Goal: Information Seeking & Learning: Learn about a topic

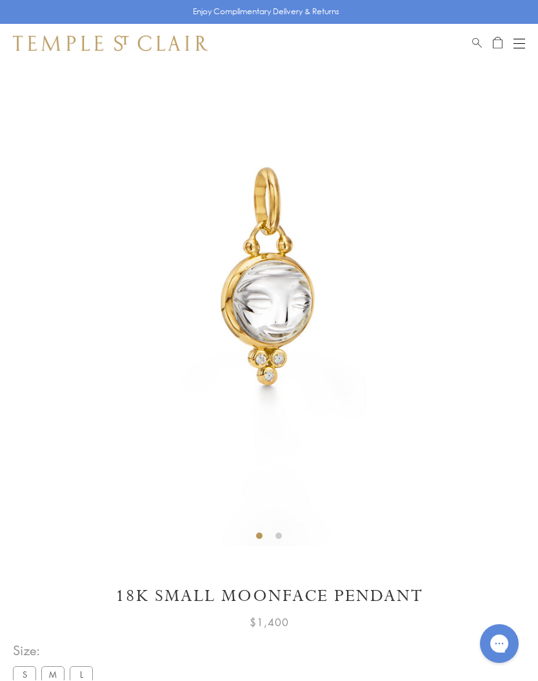
scroll to position [63, 0]
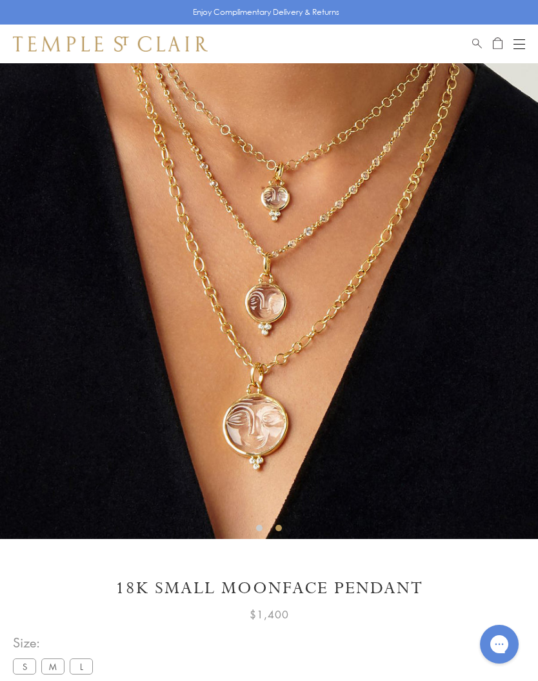
click at [351, 202] on img at bounding box center [269, 269] width 538 height 539
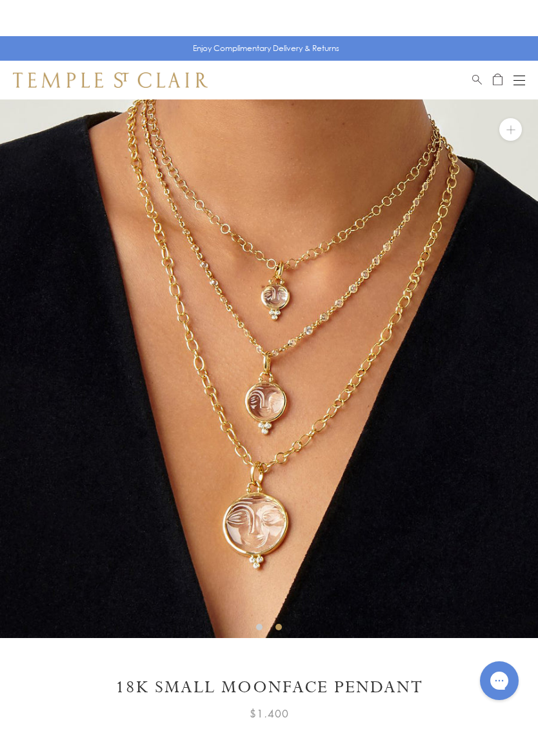
scroll to position [0, 0]
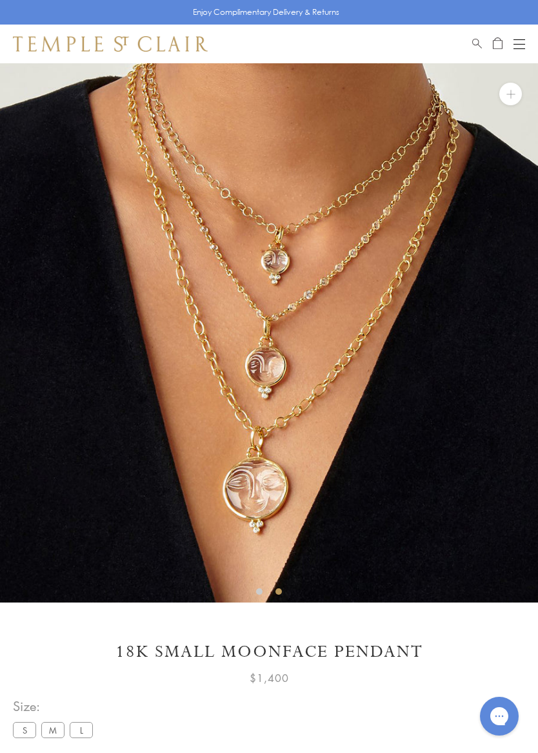
click at [509, 99] on button at bounding box center [511, 94] width 23 height 23
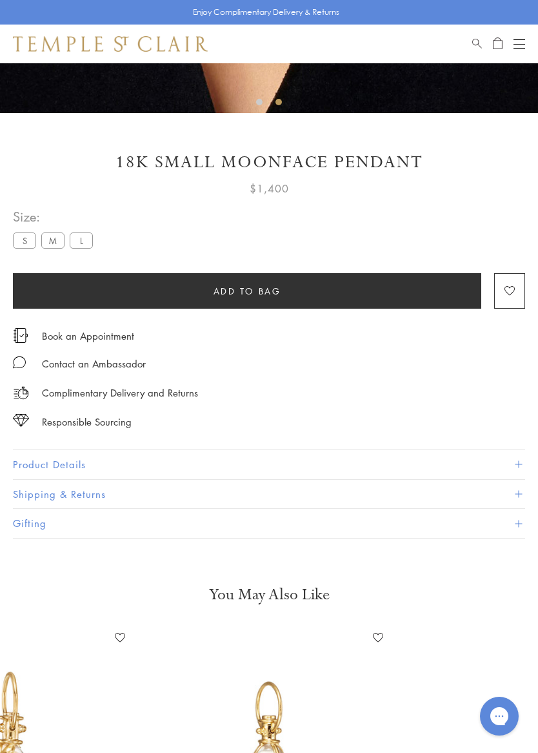
scroll to position [491, 0]
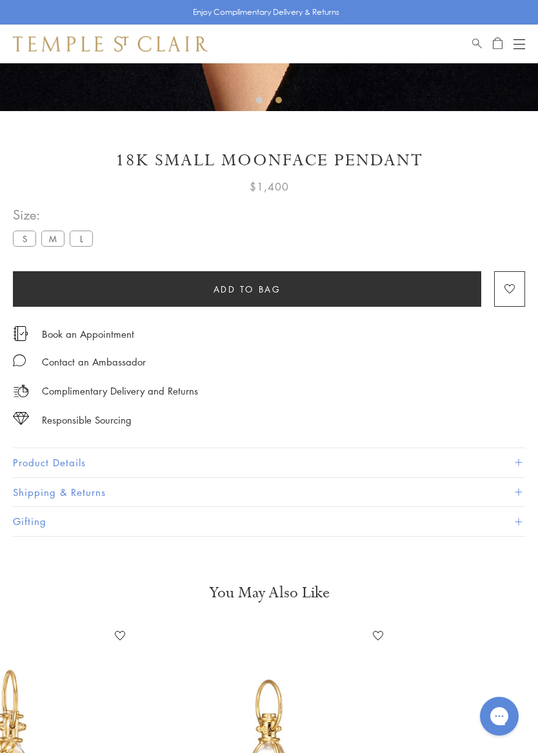
click at [95, 230] on ul "S M L" at bounding box center [55, 239] width 85 height 19
click at [90, 238] on label "L" at bounding box center [81, 238] width 23 height 16
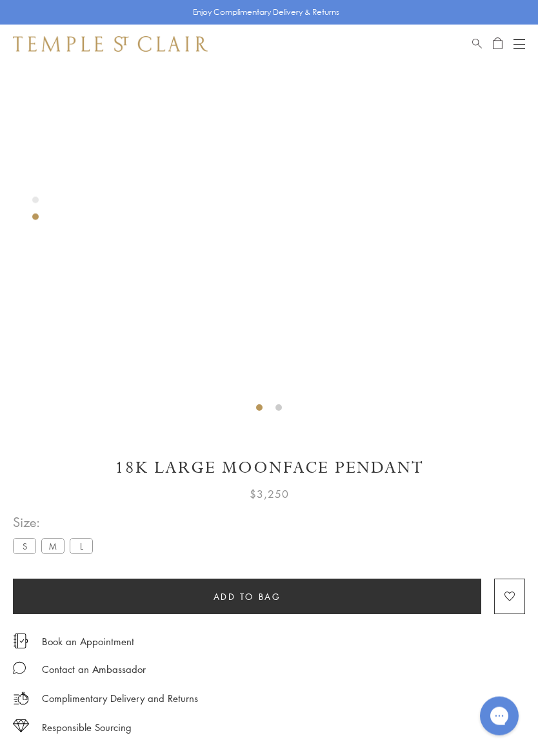
scroll to position [184, 0]
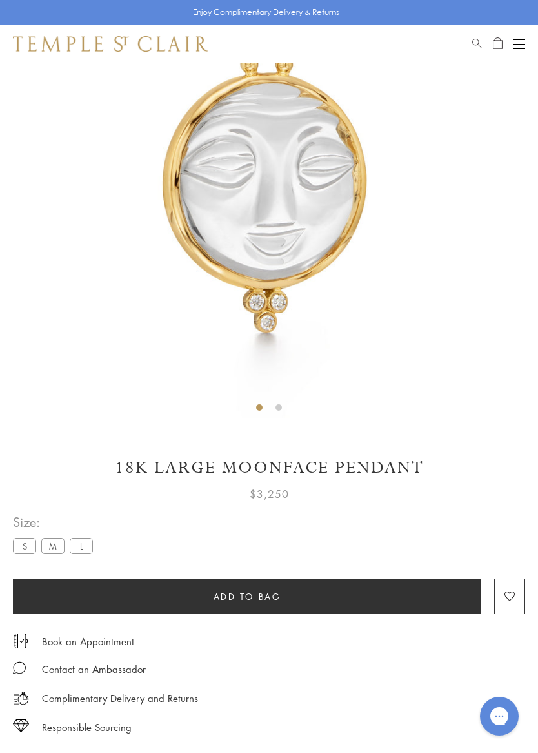
click at [51, 544] on label "M" at bounding box center [52, 546] width 23 height 16
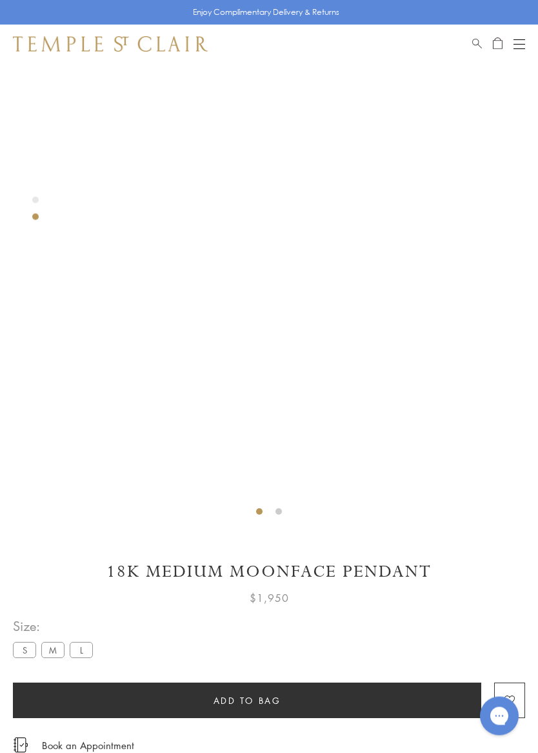
scroll to position [63, 0]
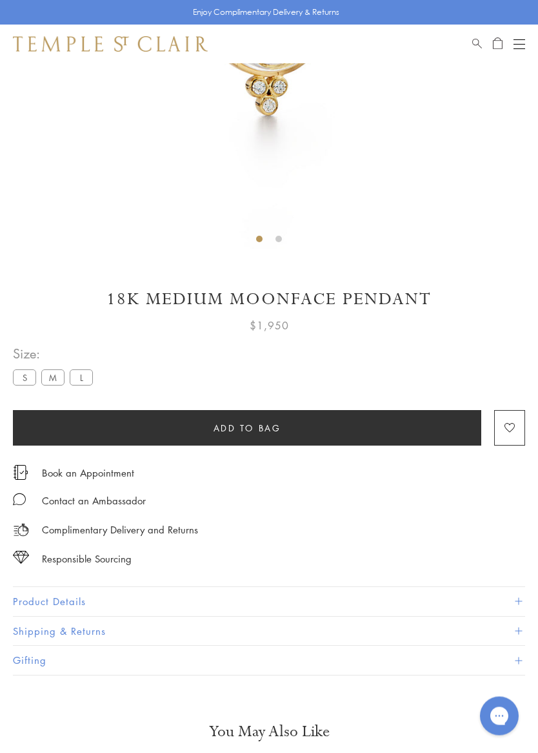
click at [26, 376] on label "S" at bounding box center [24, 378] width 23 height 16
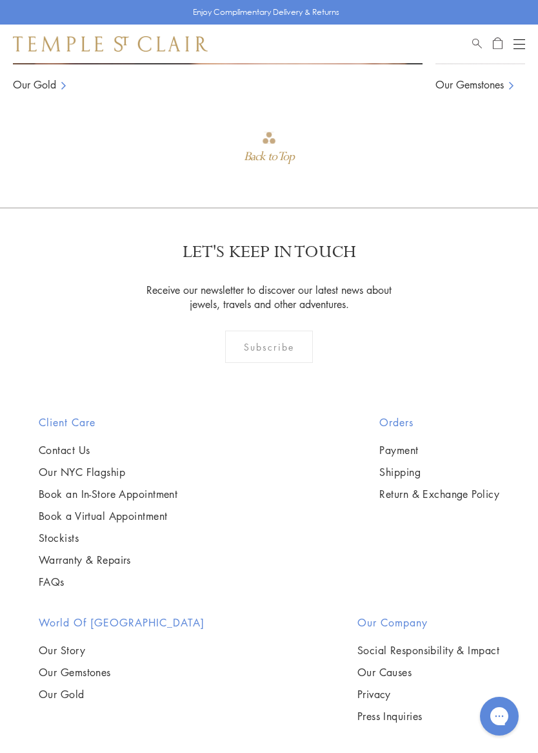
scroll to position [1824, 0]
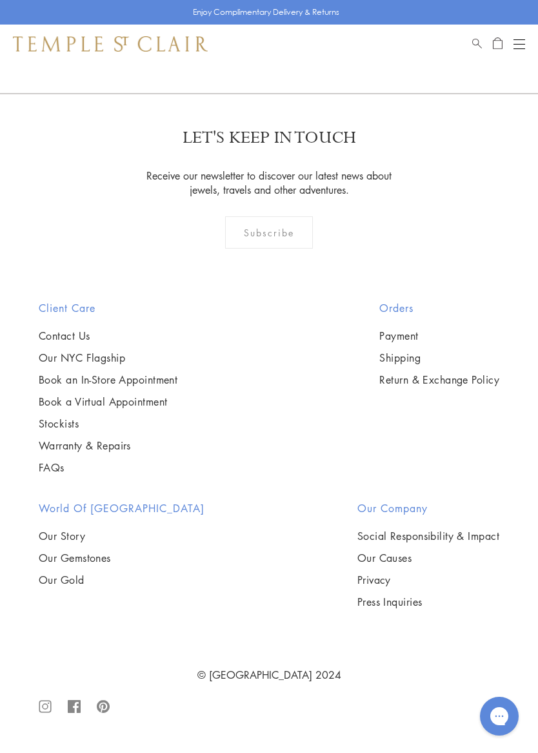
click at [107, 554] on link "Our Gemstones" at bounding box center [122, 558] width 166 height 14
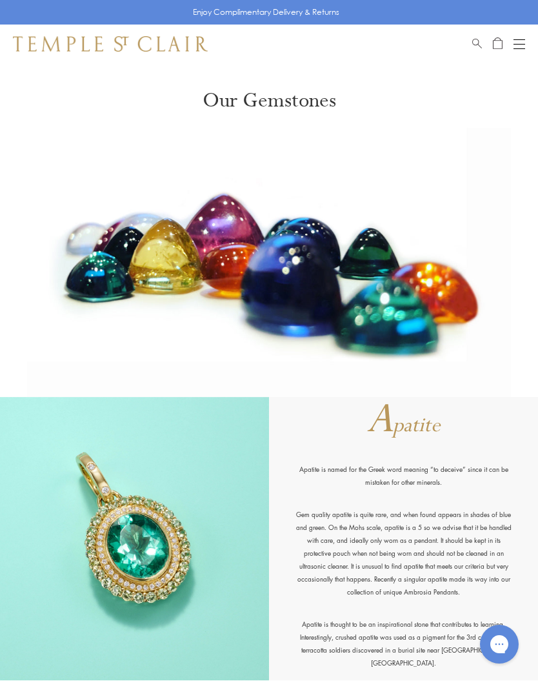
click at [516, 42] on button "Open navigation" at bounding box center [520, 43] width 12 height 15
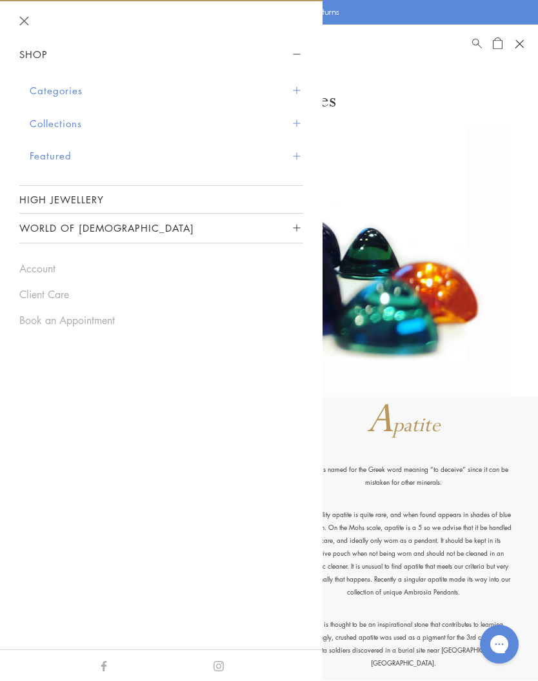
click at [74, 117] on button "Collections" at bounding box center [167, 123] width 274 height 33
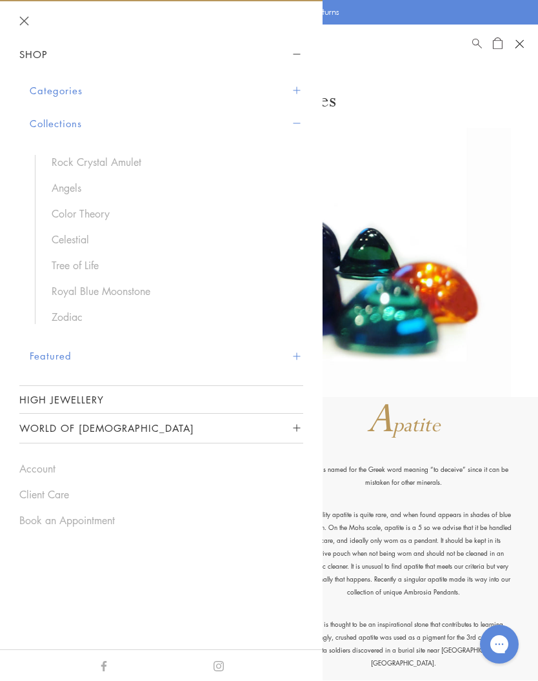
click at [68, 318] on link "Zodiac" at bounding box center [171, 317] width 239 height 14
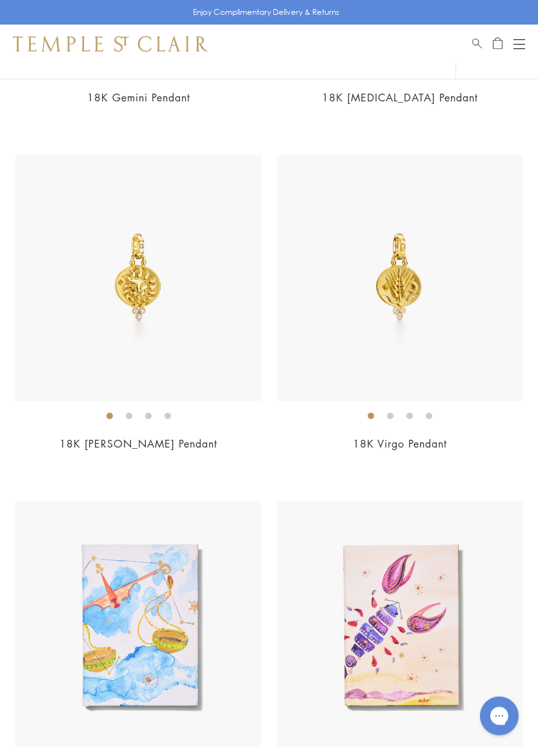
scroll to position [1936, 0]
click at [457, 307] on img at bounding box center [400, 278] width 246 height 246
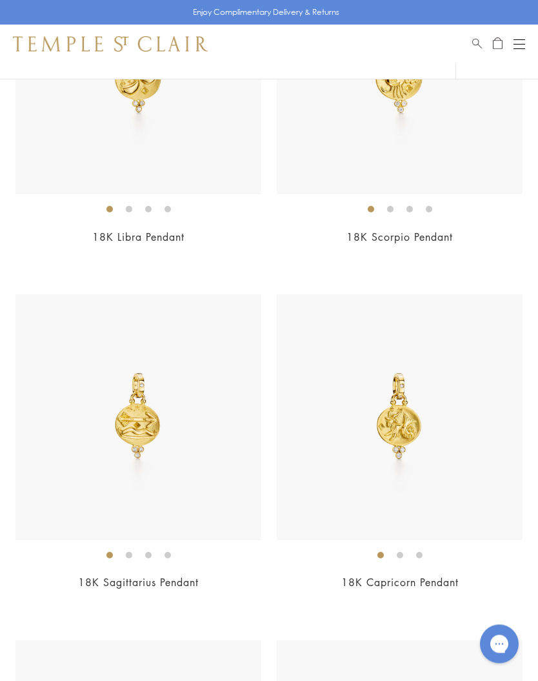
scroll to position [414, 0]
click at [516, 48] on div "Open navigation" at bounding box center [520, 48] width 12 height 1
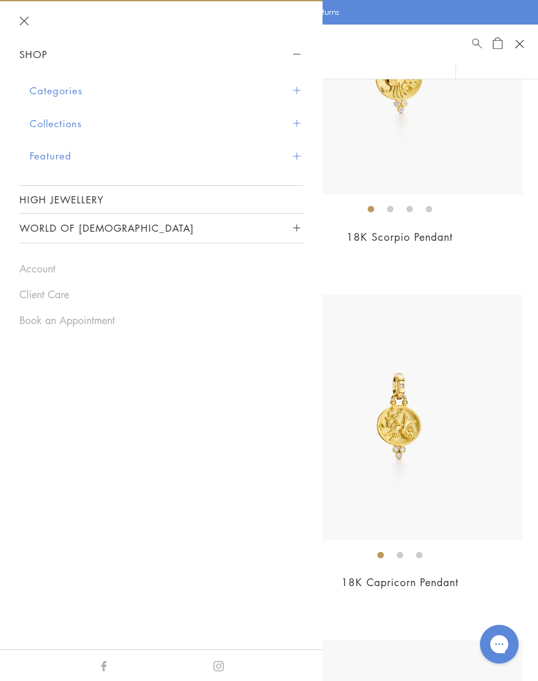
click at [290, 95] on button "Categories" at bounding box center [167, 90] width 274 height 33
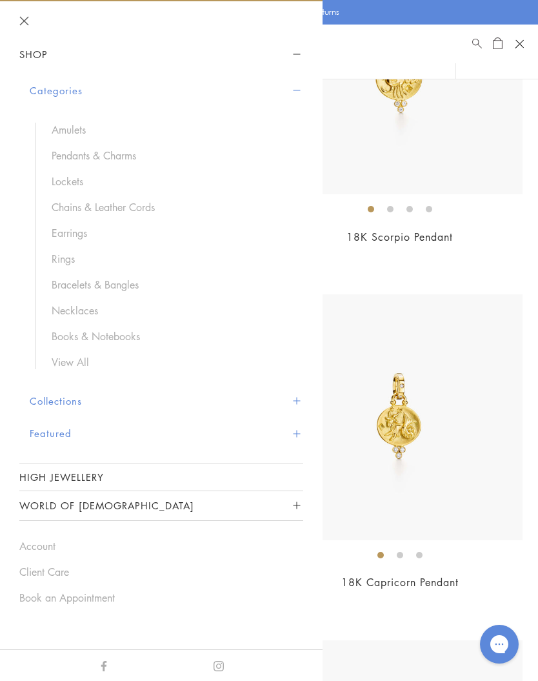
click at [127, 158] on link "Pendants & Charms" at bounding box center [171, 155] width 239 height 14
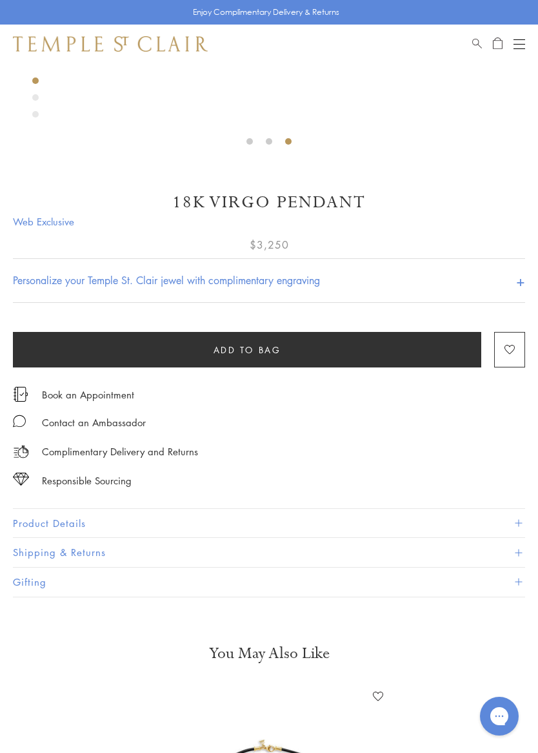
scroll to position [464, 0]
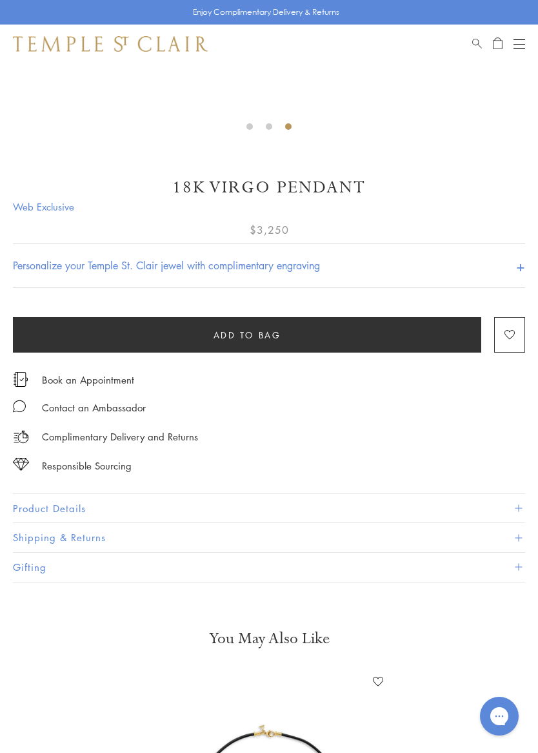
click at [398, 502] on button "Product Details" at bounding box center [269, 508] width 513 height 29
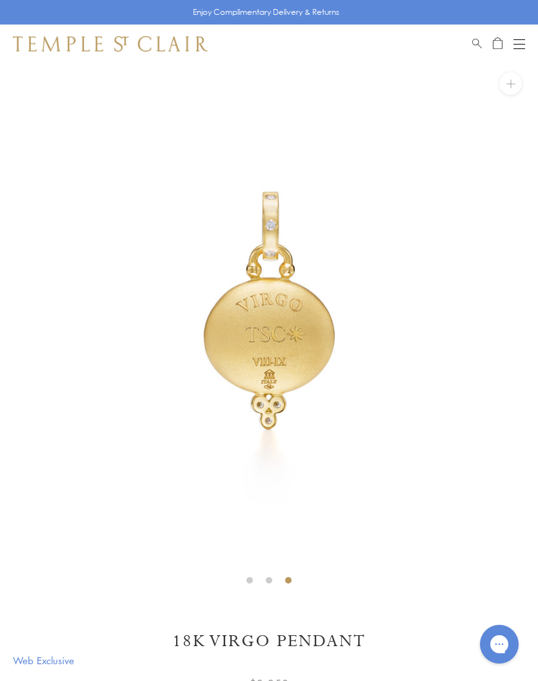
scroll to position [0, 0]
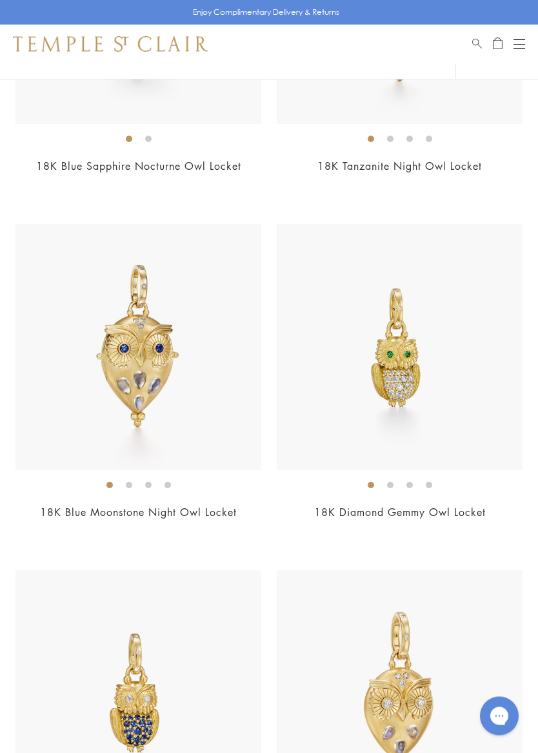
scroll to position [697, 0]
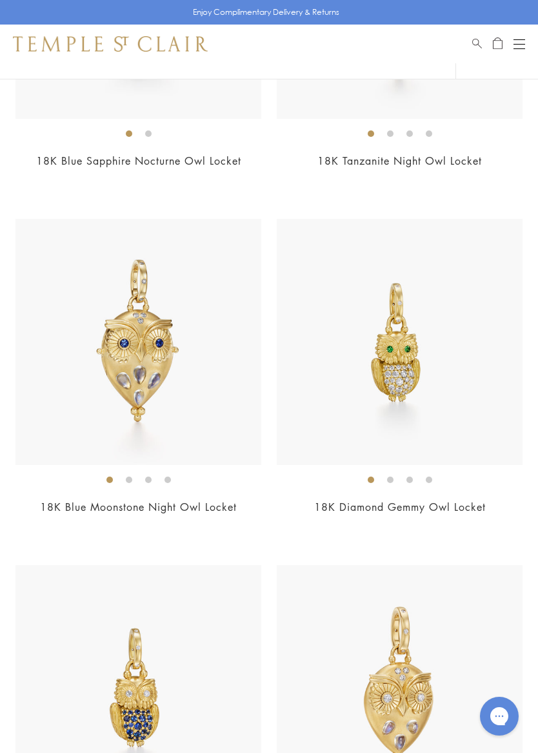
click at [482, 416] on img at bounding box center [400, 342] width 246 height 246
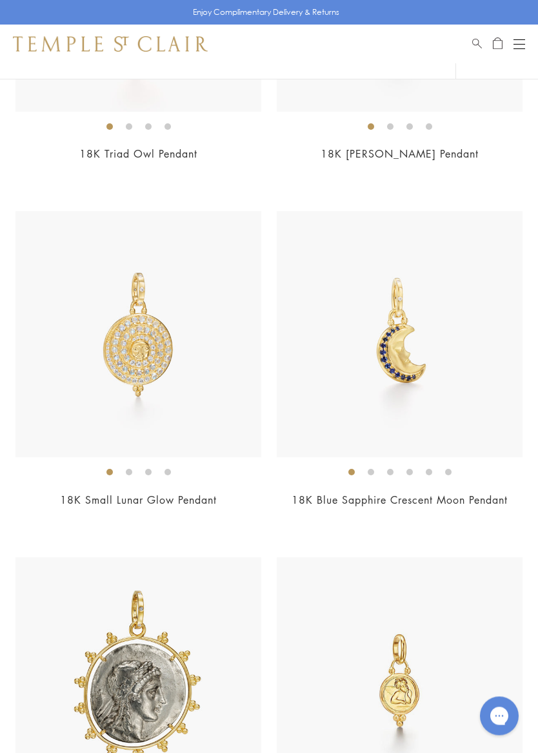
scroll to position [1742, 0]
click at [468, 519] on div "$4,200" at bounding box center [400, 517] width 246 height 15
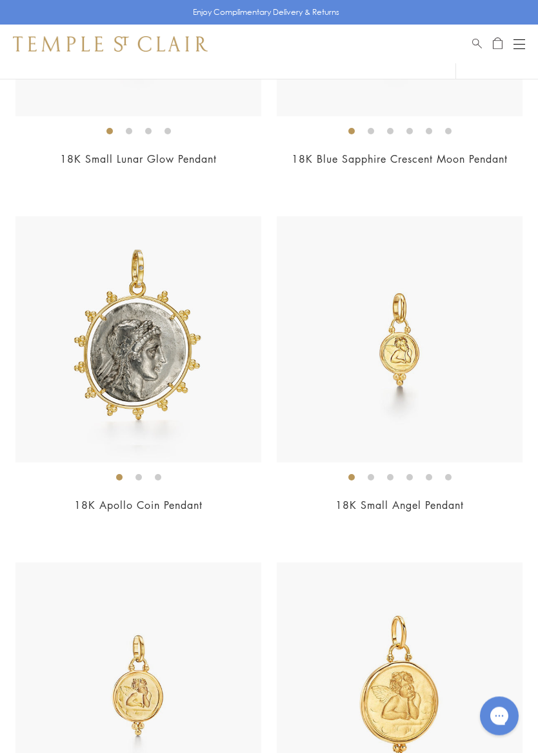
scroll to position [2083, 0]
click at [212, 524] on div "$32,000" at bounding box center [138, 522] width 246 height 15
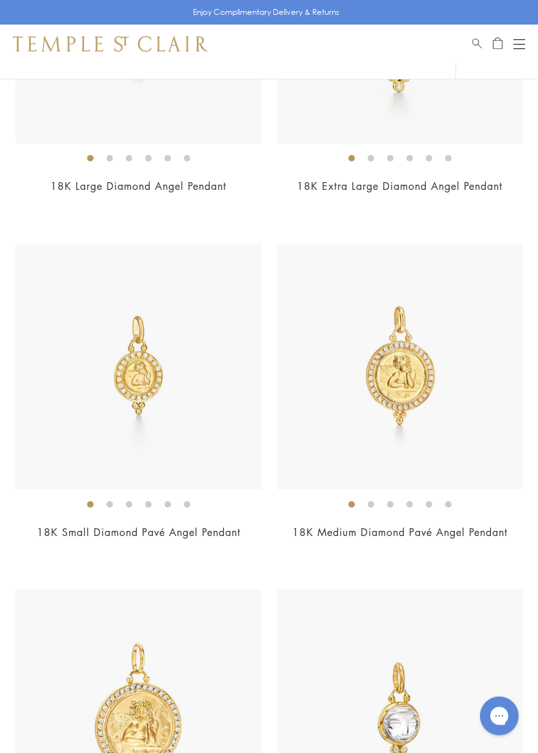
scroll to position [3440, 0]
click at [225, 465] on img at bounding box center [138, 366] width 246 height 246
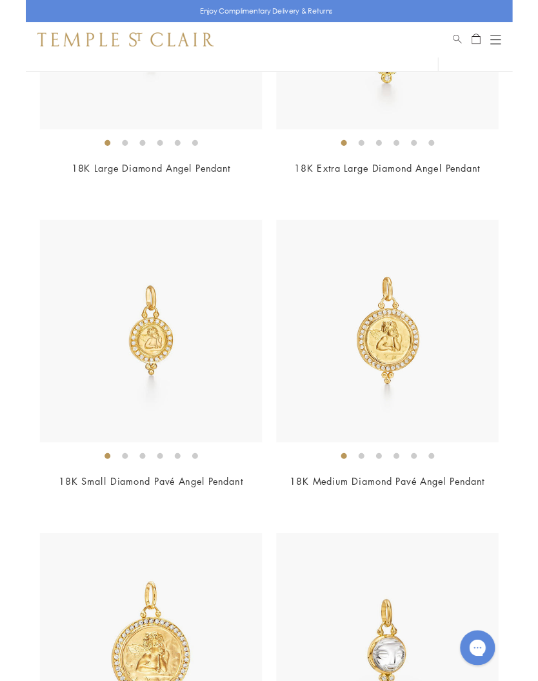
scroll to position [3470, 0]
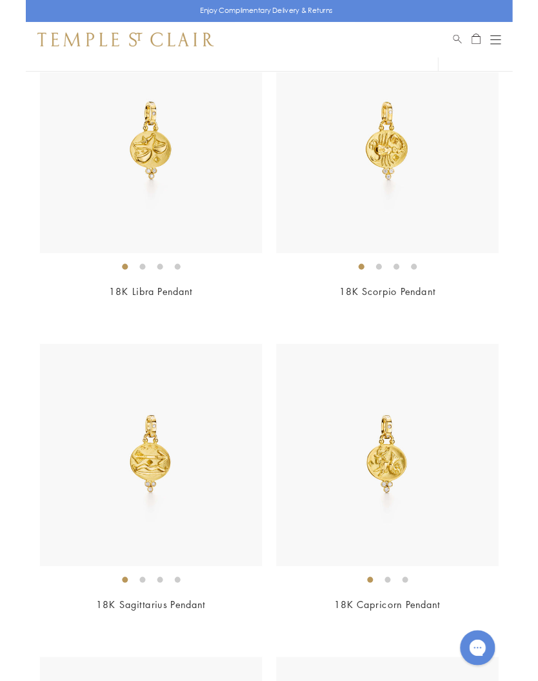
scroll to position [427, 0]
